Goal: Find contact information: Find contact information

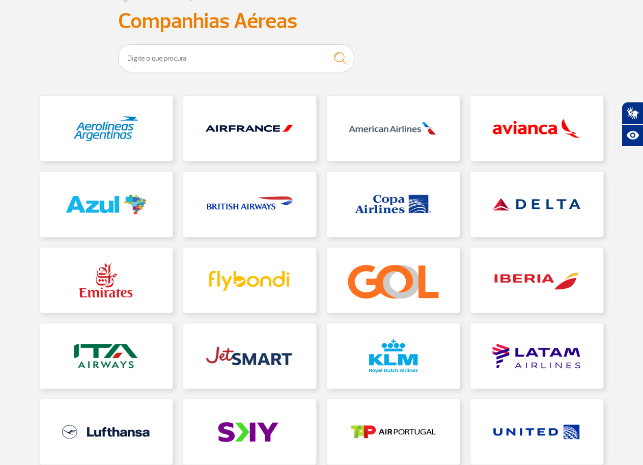
scroll to position [139, 0]
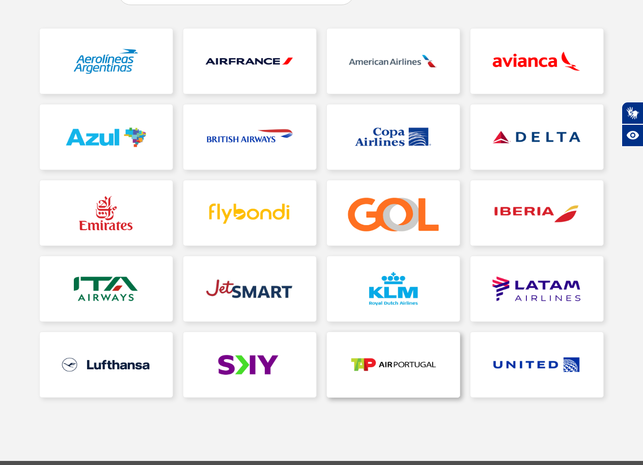
click at [393, 355] on link at bounding box center [393, 364] width 133 height 65
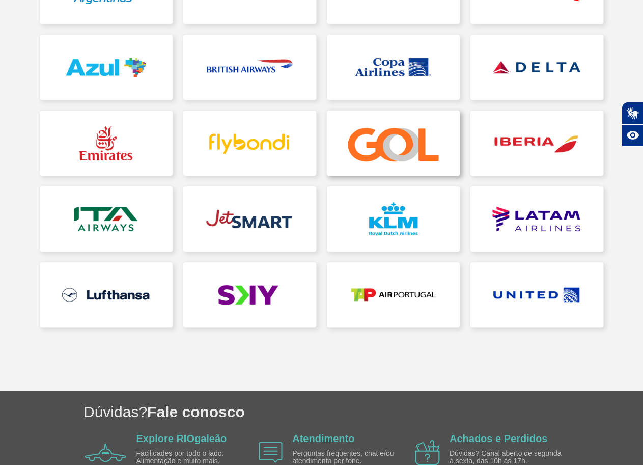
scroll to position [209, 0]
click at [122, 210] on link at bounding box center [106, 218] width 133 height 65
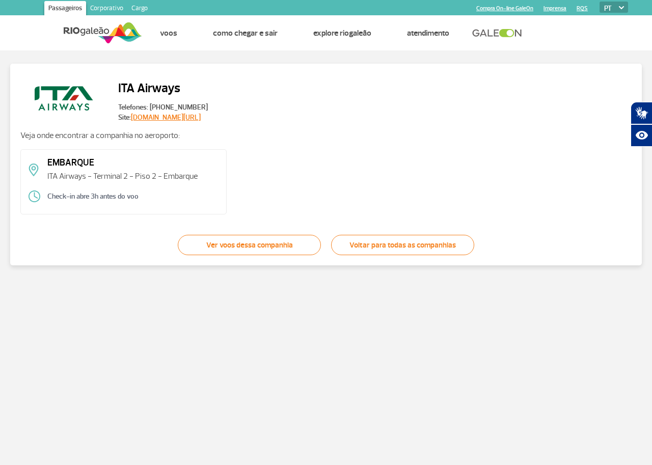
click at [189, 118] on link "[DOMAIN_NAME][URL]" at bounding box center [166, 117] width 70 height 9
